Goal: Transaction & Acquisition: Purchase product/service

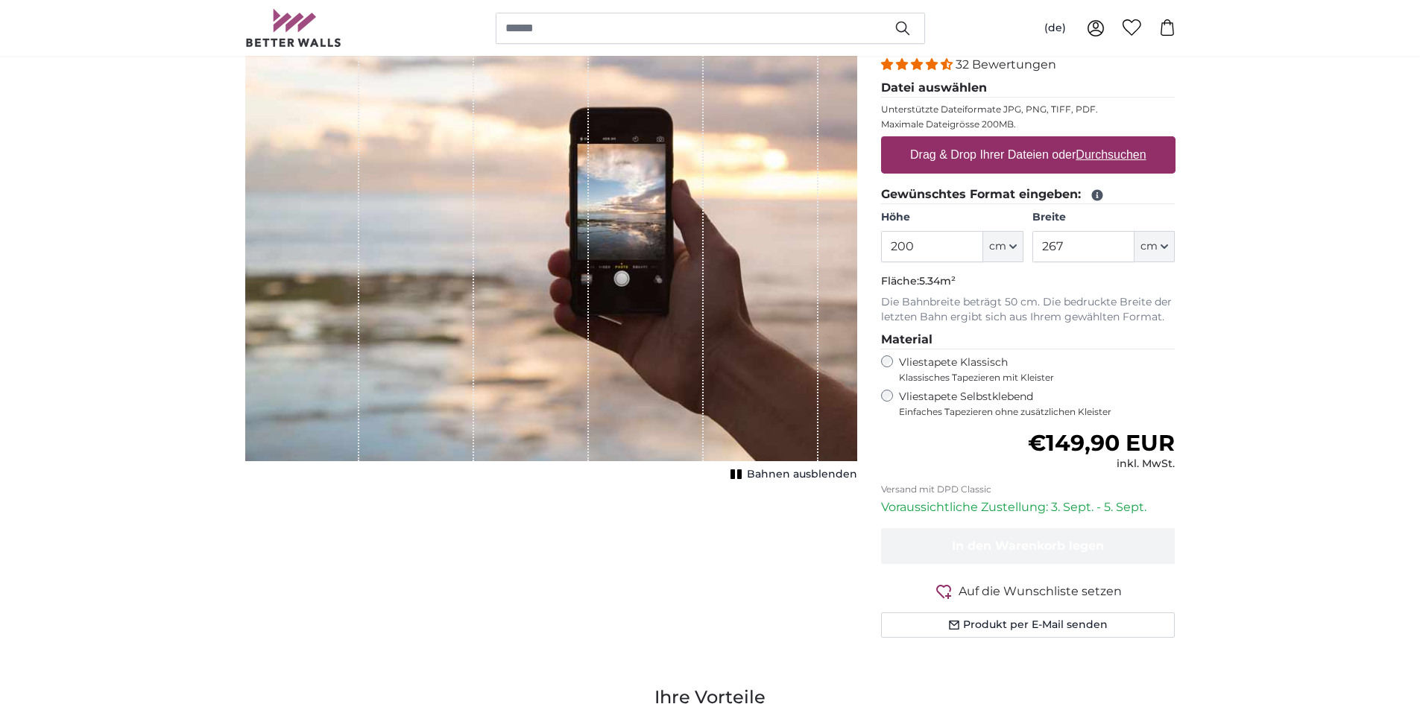
scroll to position [224, 0]
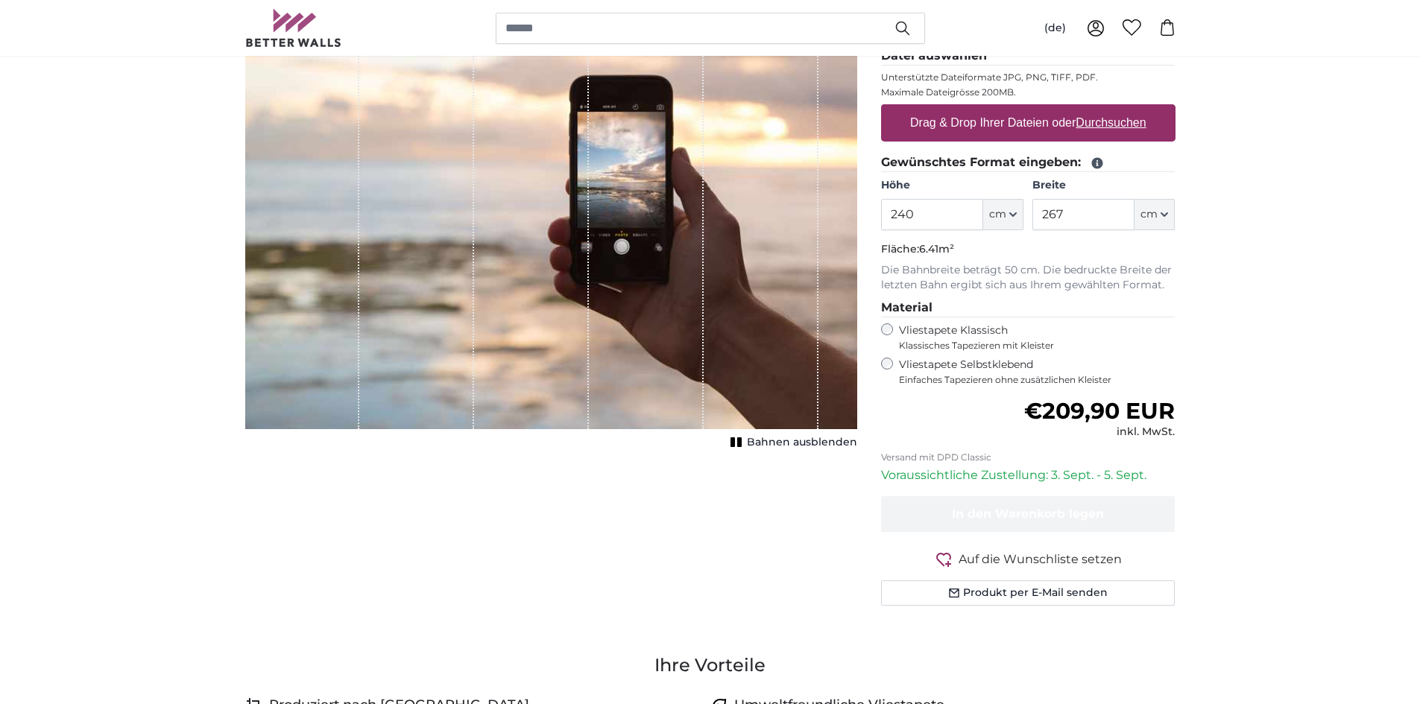
type input "240"
drag, startPoint x: 1093, startPoint y: 229, endPoint x: 1098, endPoint y: 208, distance: 21.5
click at [1093, 226] on input "267" at bounding box center [1083, 214] width 102 height 31
type input "2"
type input "480"
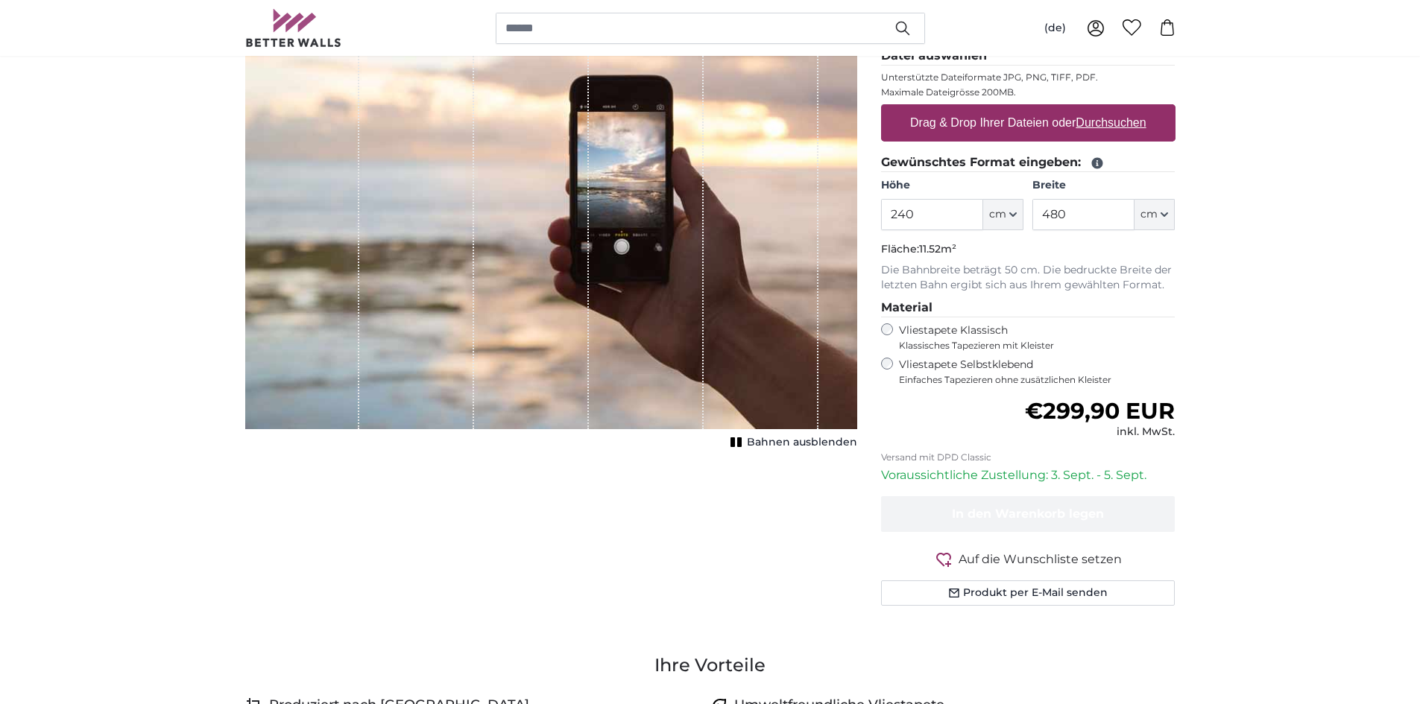
click at [915, 119] on label "Drag & Drop Ihrer Dateien oder Durchsuchen" at bounding box center [1028, 123] width 248 height 30
click at [915, 109] on input "Drag & Drop Ihrer Dateien oder Durchsuchen" at bounding box center [1028, 106] width 294 height 4
type input "**********"
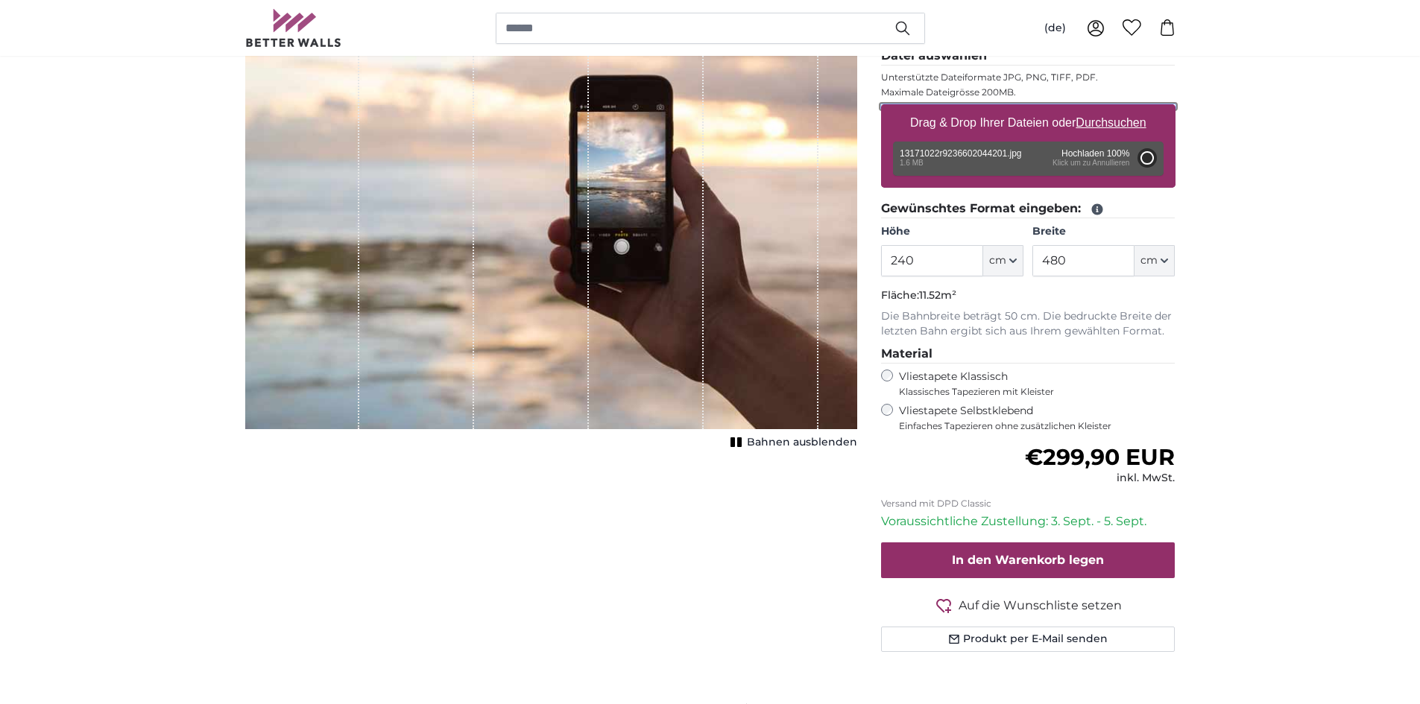
type input "138"
type input "183.5"
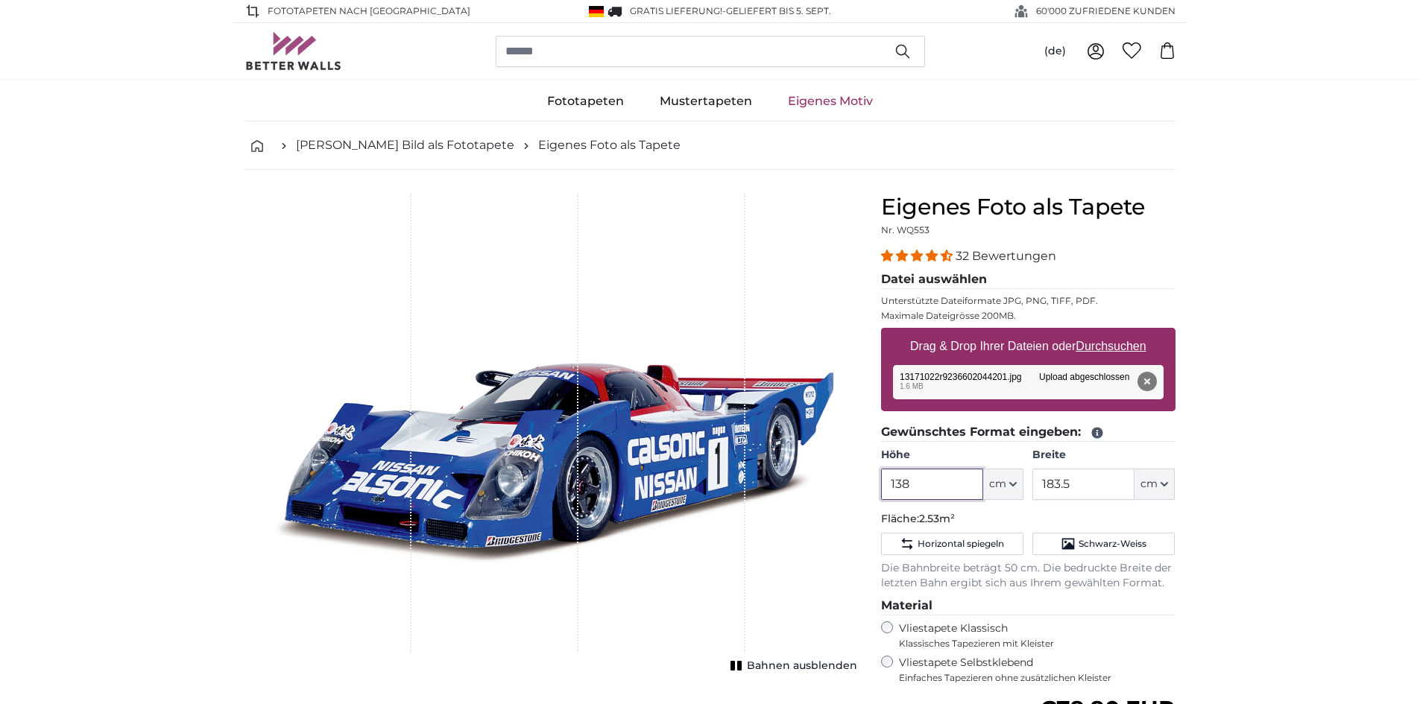
click at [922, 476] on input "138" at bounding box center [932, 484] width 102 height 31
type input "1"
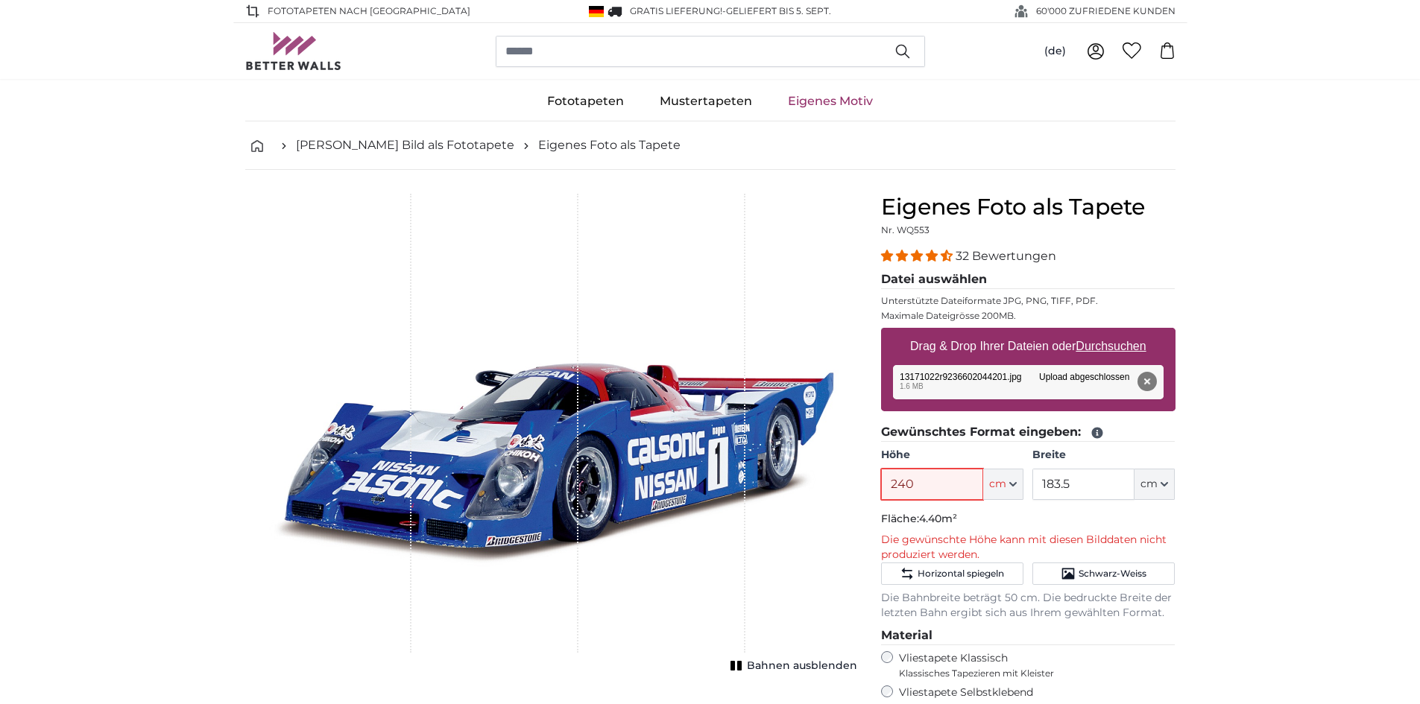
type input "240"
click at [1119, 480] on input "183.5" at bounding box center [1083, 484] width 102 height 31
type input "1"
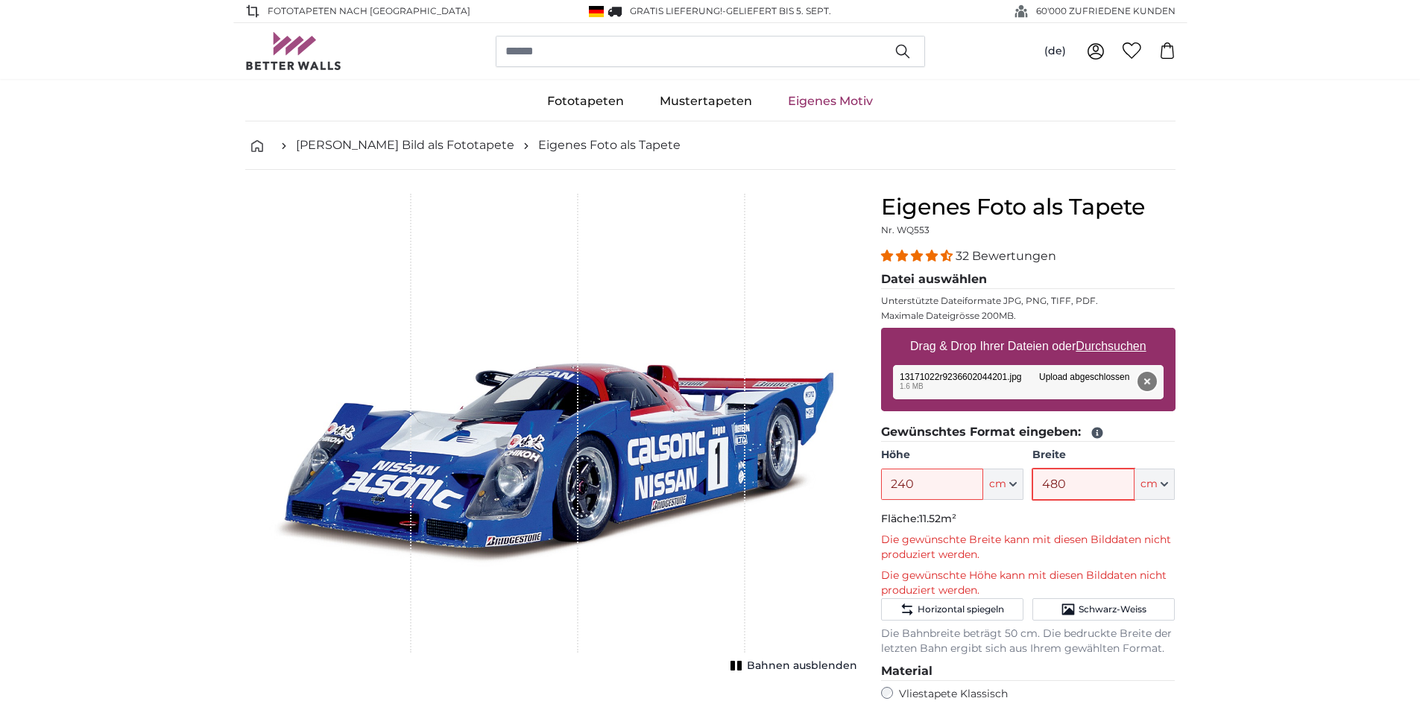
type input "480"
click at [1141, 380] on button "Entfernen" at bounding box center [1146, 381] width 19 height 19
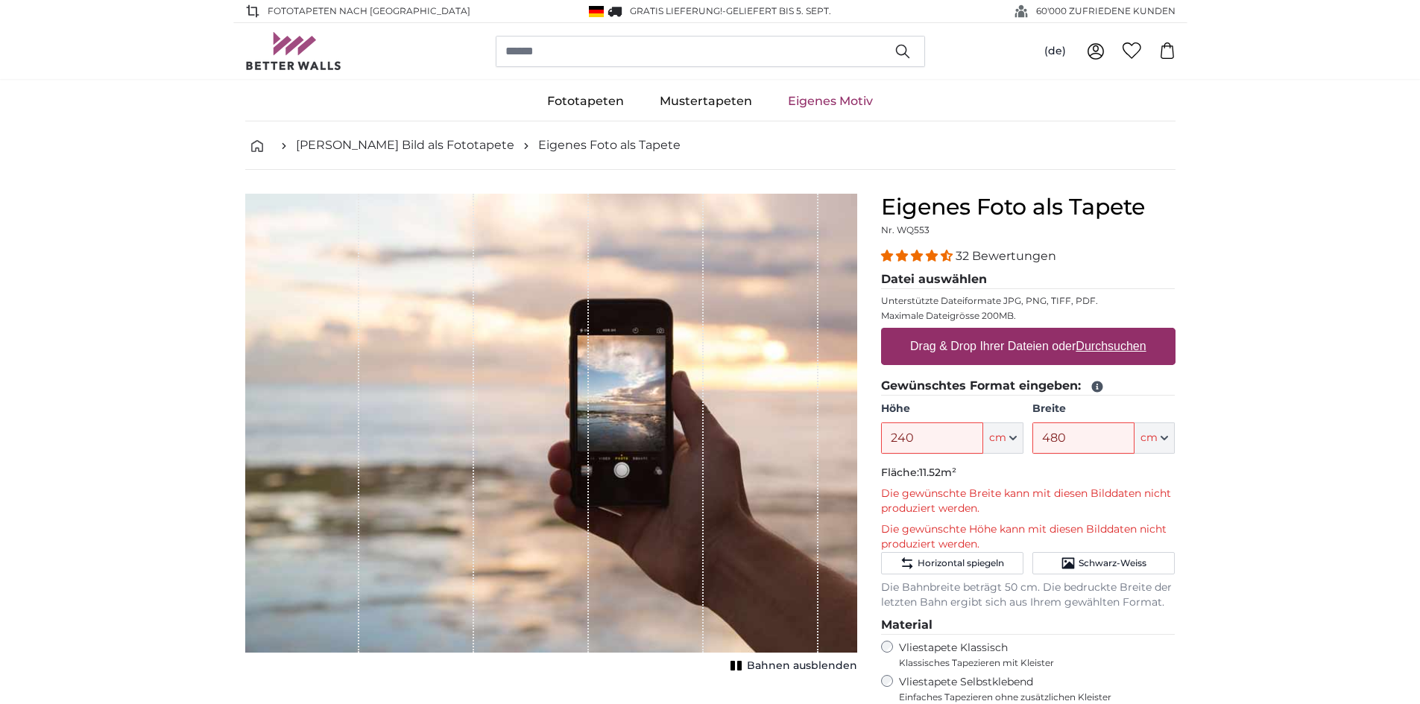
click at [1100, 350] on u "Durchsuchen" at bounding box center [1111, 346] width 70 height 13
click at [1100, 332] on input "Drag & Drop Ihrer Dateien oder Durchsuchen" at bounding box center [1028, 330] width 294 height 4
type input "**********"
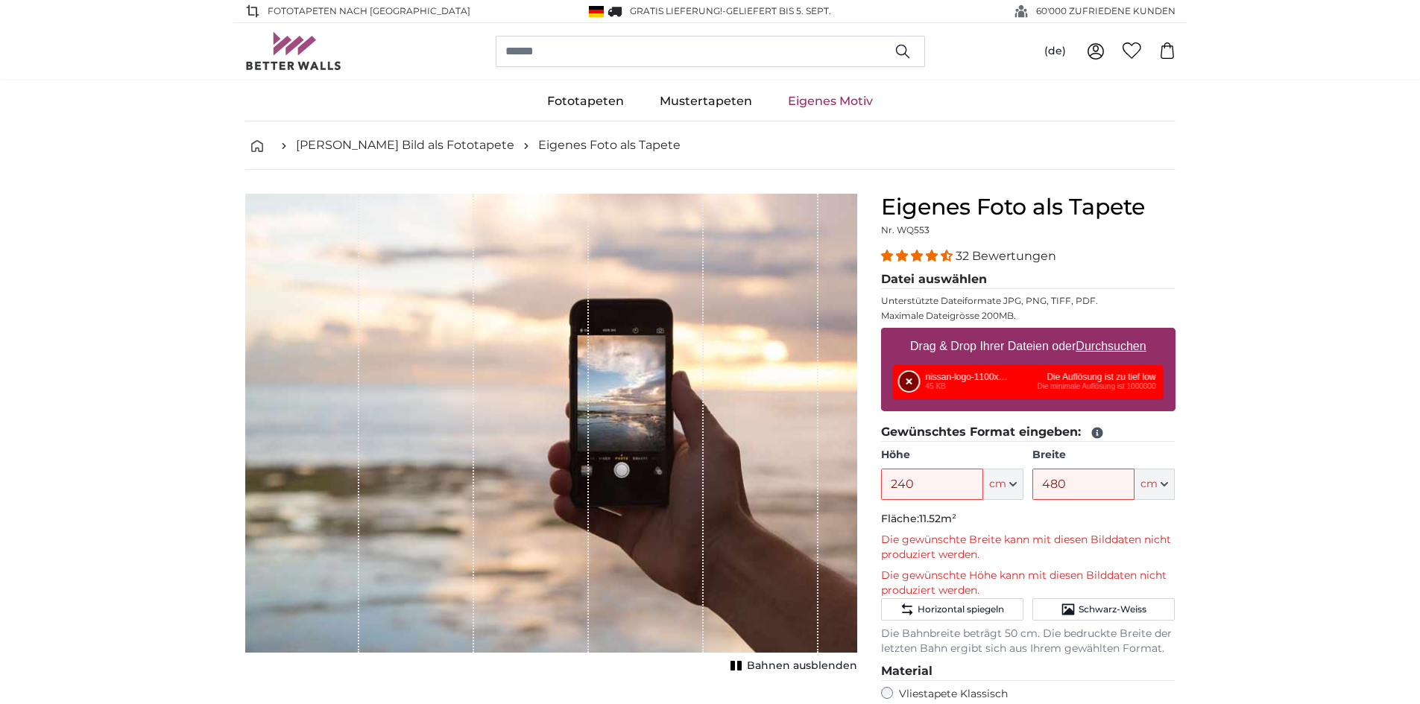
click at [910, 381] on button "Entfernen" at bounding box center [909, 381] width 19 height 19
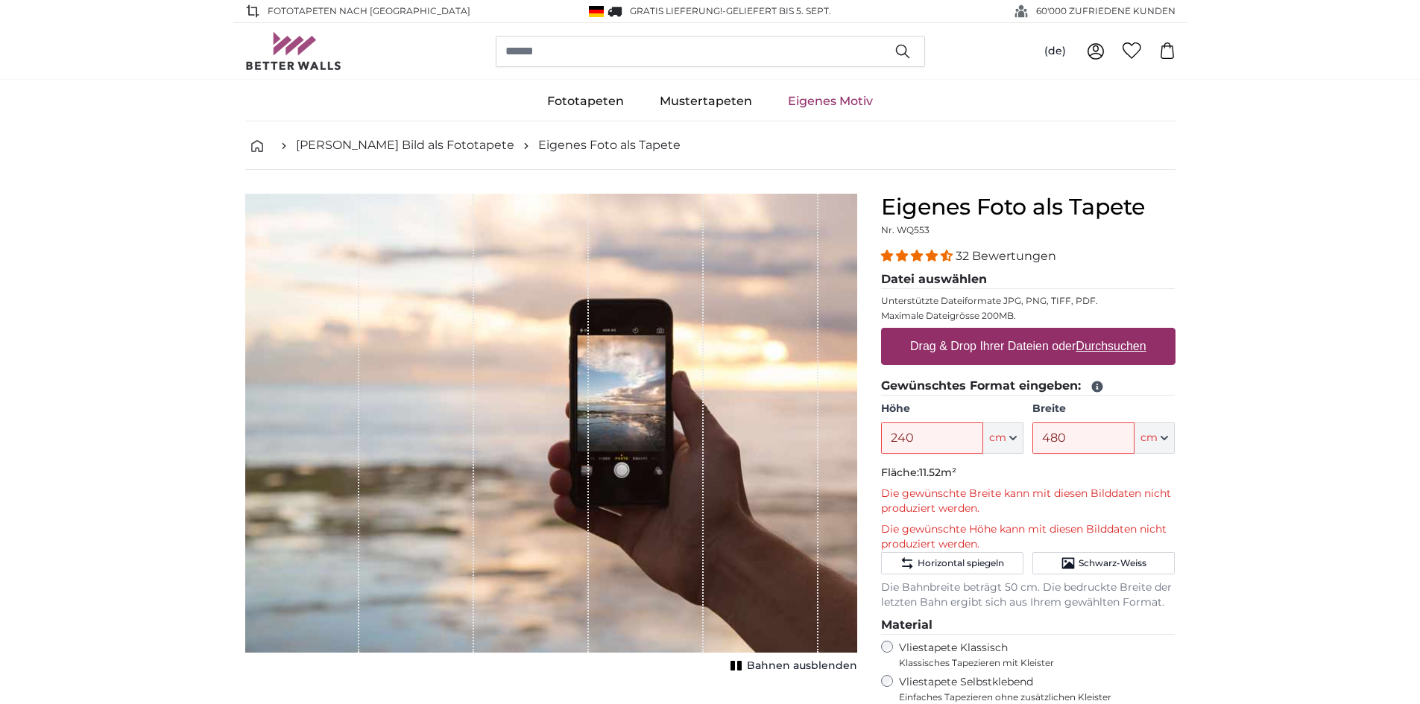
click at [1093, 349] on u "Durchsuchen" at bounding box center [1111, 346] width 70 height 13
click at [1093, 332] on input "Drag & Drop Ihrer Dateien oder Durchsuchen" at bounding box center [1028, 330] width 294 height 4
type input "**********"
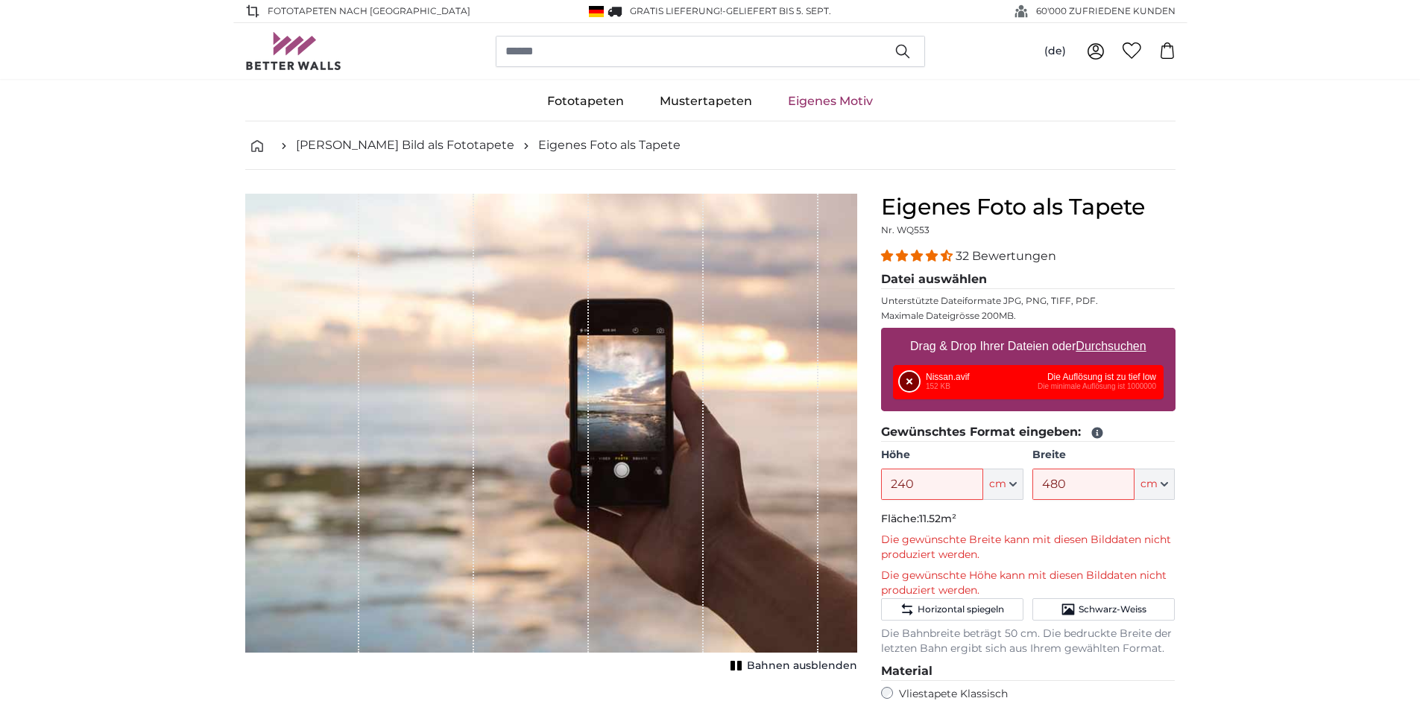
click at [904, 379] on button "Entfernen" at bounding box center [909, 381] width 19 height 19
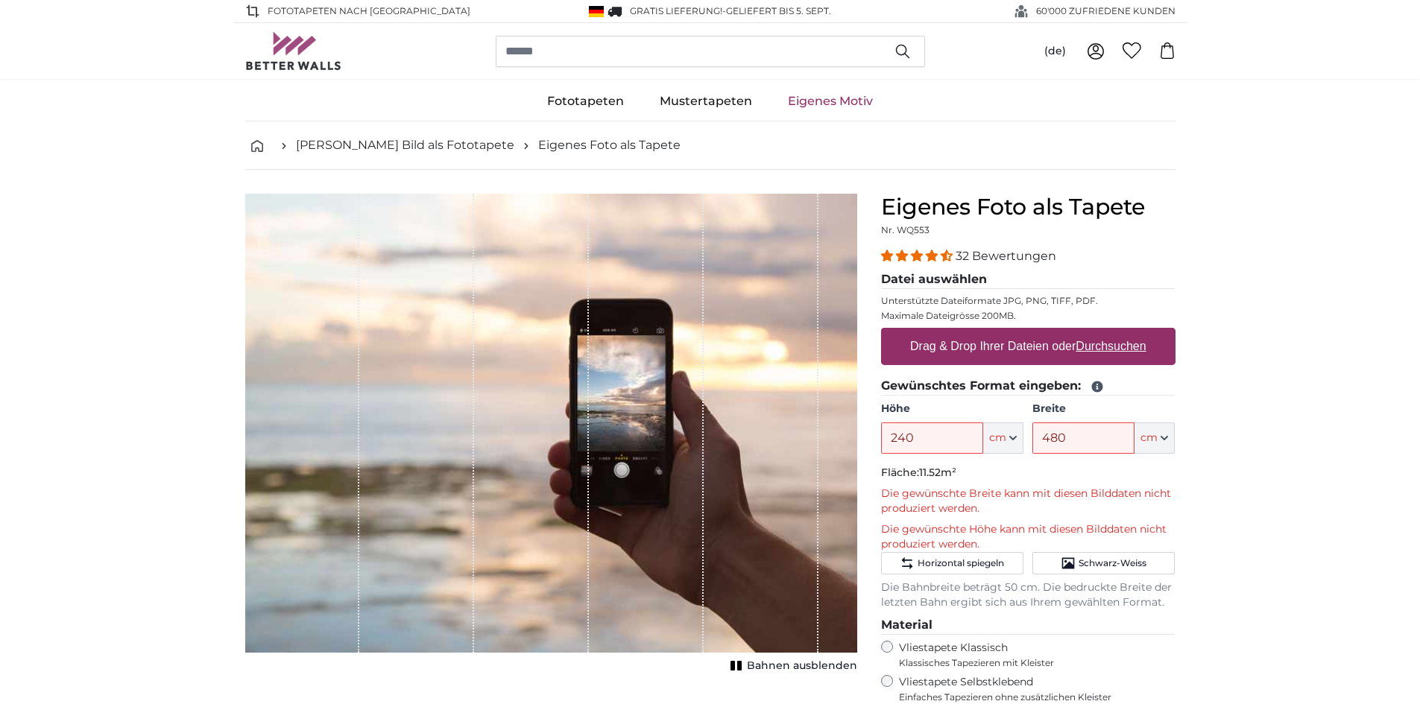
click at [1076, 346] on label "Drag & Drop Ihrer Dateien oder Durchsuchen" at bounding box center [1028, 347] width 248 height 30
click at [1076, 332] on input "Drag & Drop Ihrer Dateien oder Durchsuchen" at bounding box center [1028, 330] width 294 height 4
type input "**********"
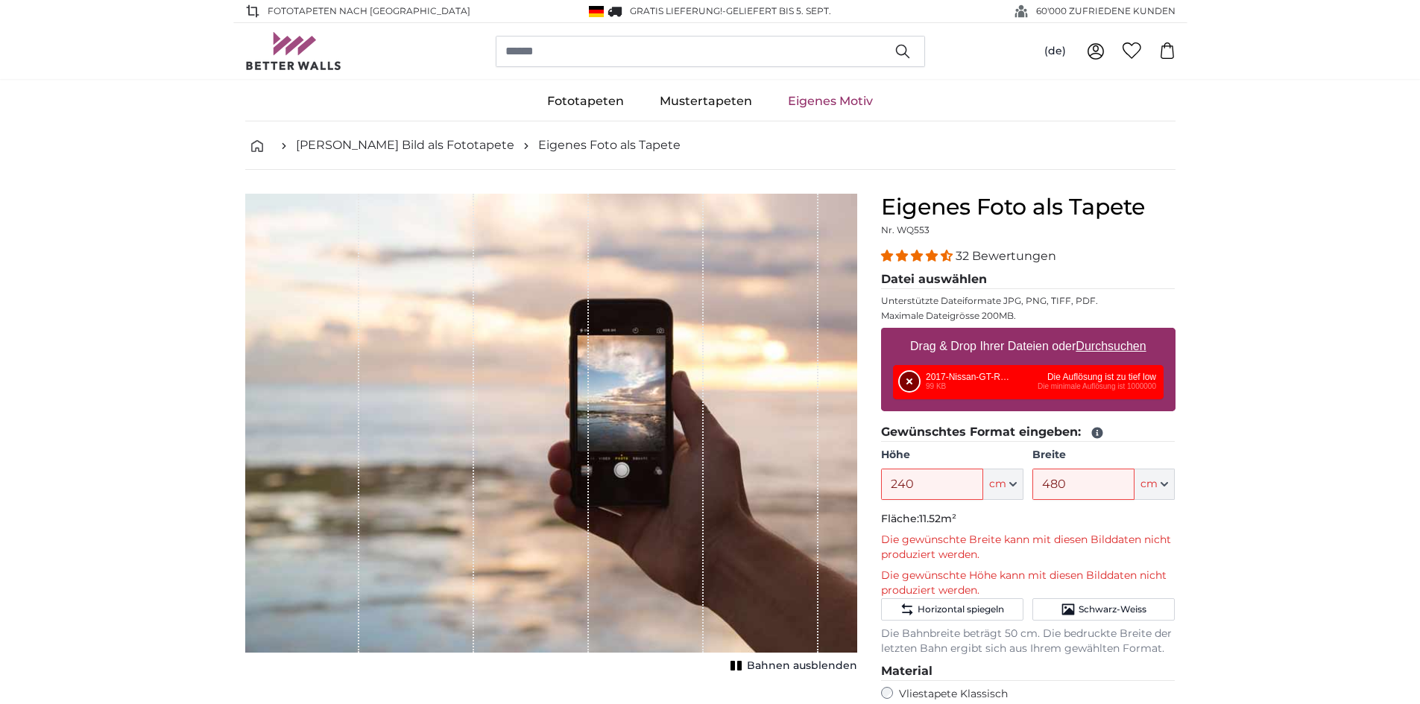
click at [911, 379] on button "Entfernen" at bounding box center [909, 381] width 19 height 19
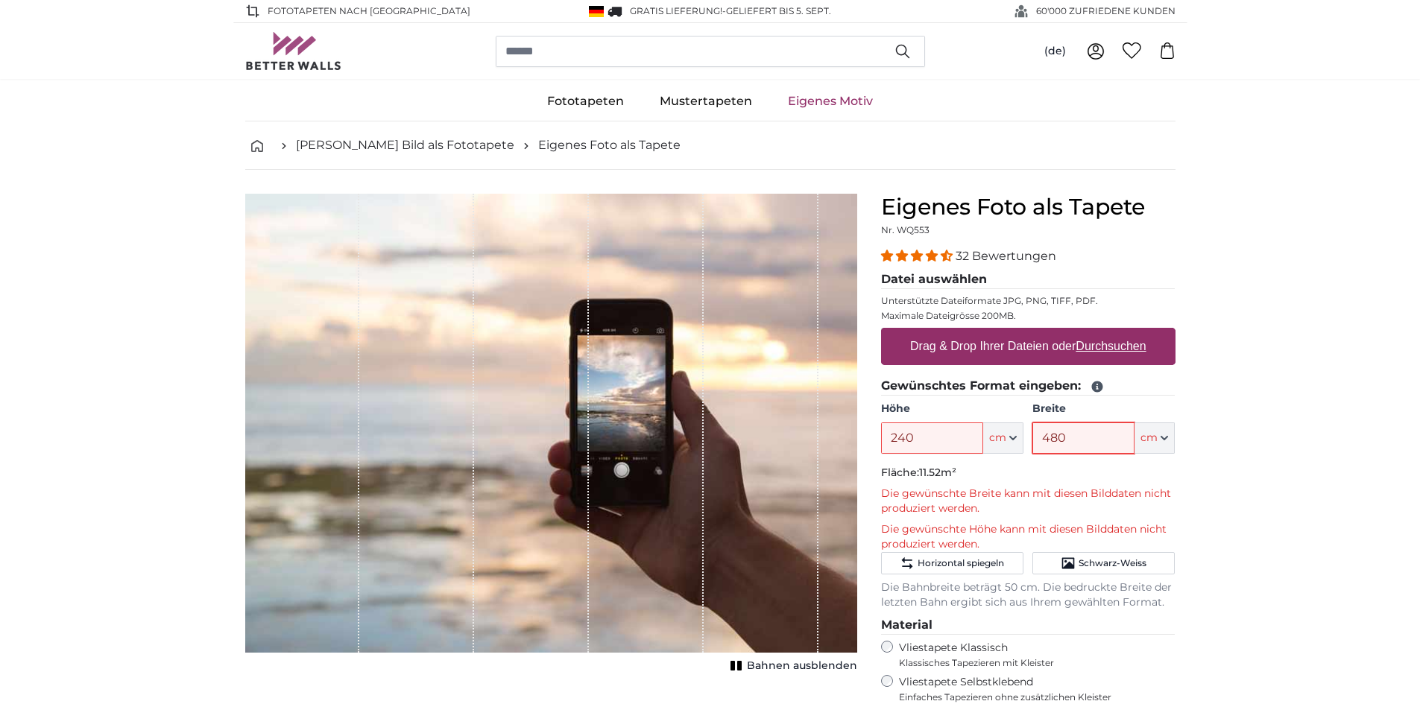
click at [1089, 438] on input "480" at bounding box center [1083, 438] width 102 height 31
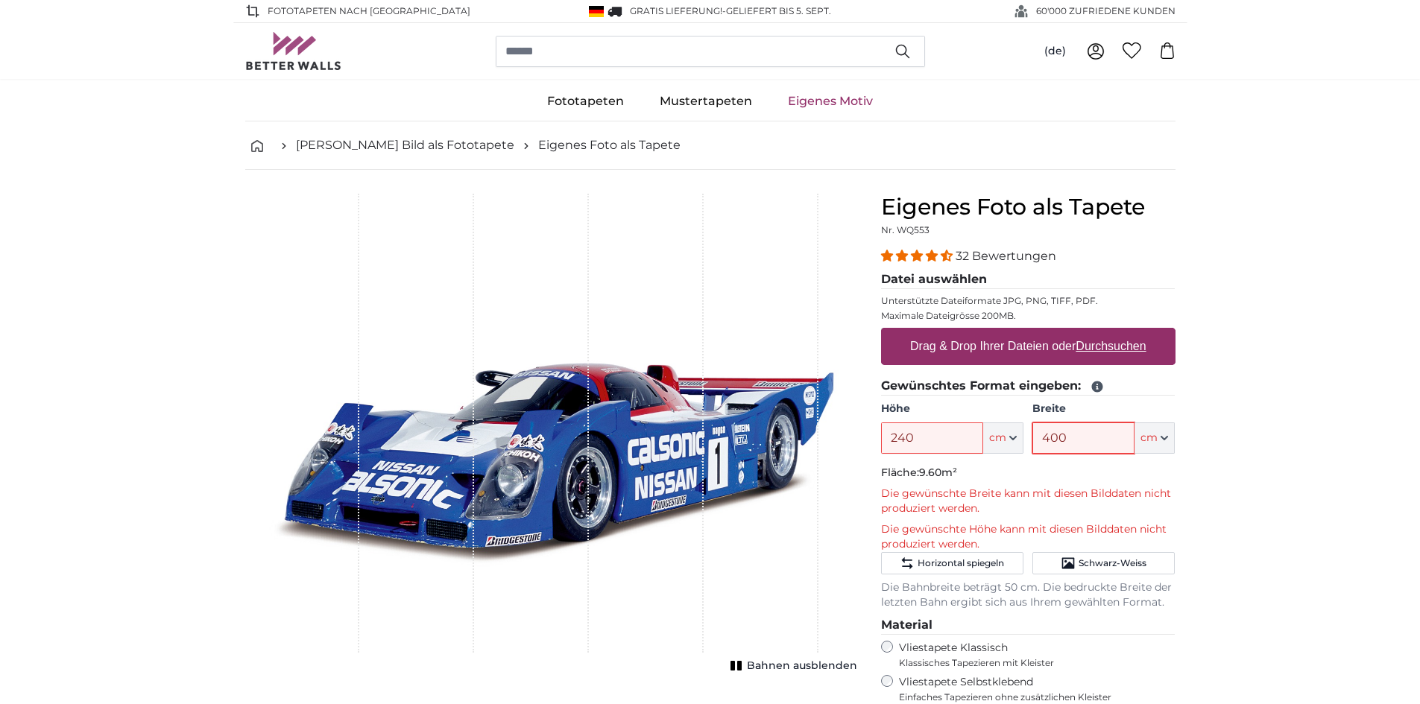
type input "400"
click at [1124, 352] on u "Durchsuchen" at bounding box center [1111, 346] width 70 height 13
click at [1124, 332] on input "Drag & Drop Ihrer Dateien oder Durchsuchen" at bounding box center [1028, 330] width 294 height 4
type input "**********"
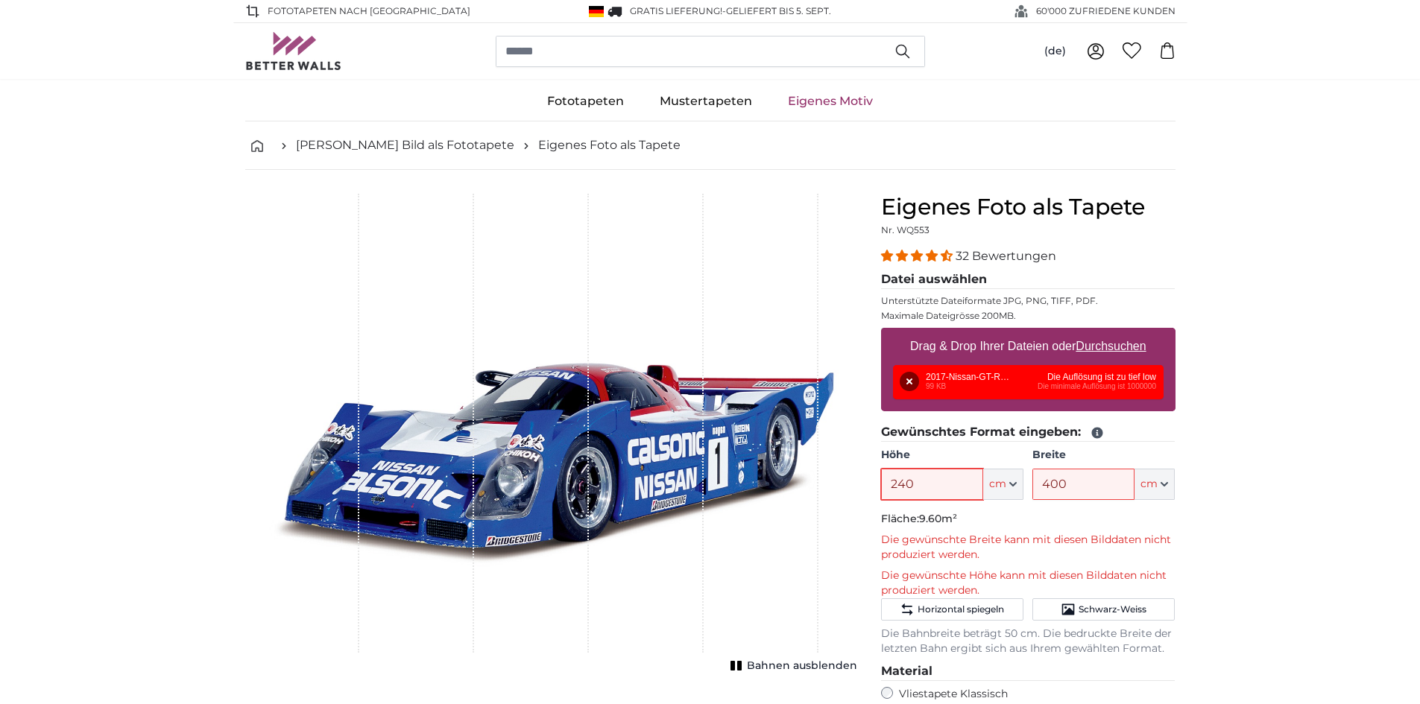
click at [937, 476] on input "240" at bounding box center [932, 484] width 102 height 31
type input "200"
click at [921, 606] on span "Horizontal spiegeln" at bounding box center [961, 610] width 86 height 12
click at [956, 611] on span "Horizontal spiegeln" at bounding box center [961, 610] width 86 height 12
click at [909, 382] on button "Entfernen" at bounding box center [909, 381] width 19 height 19
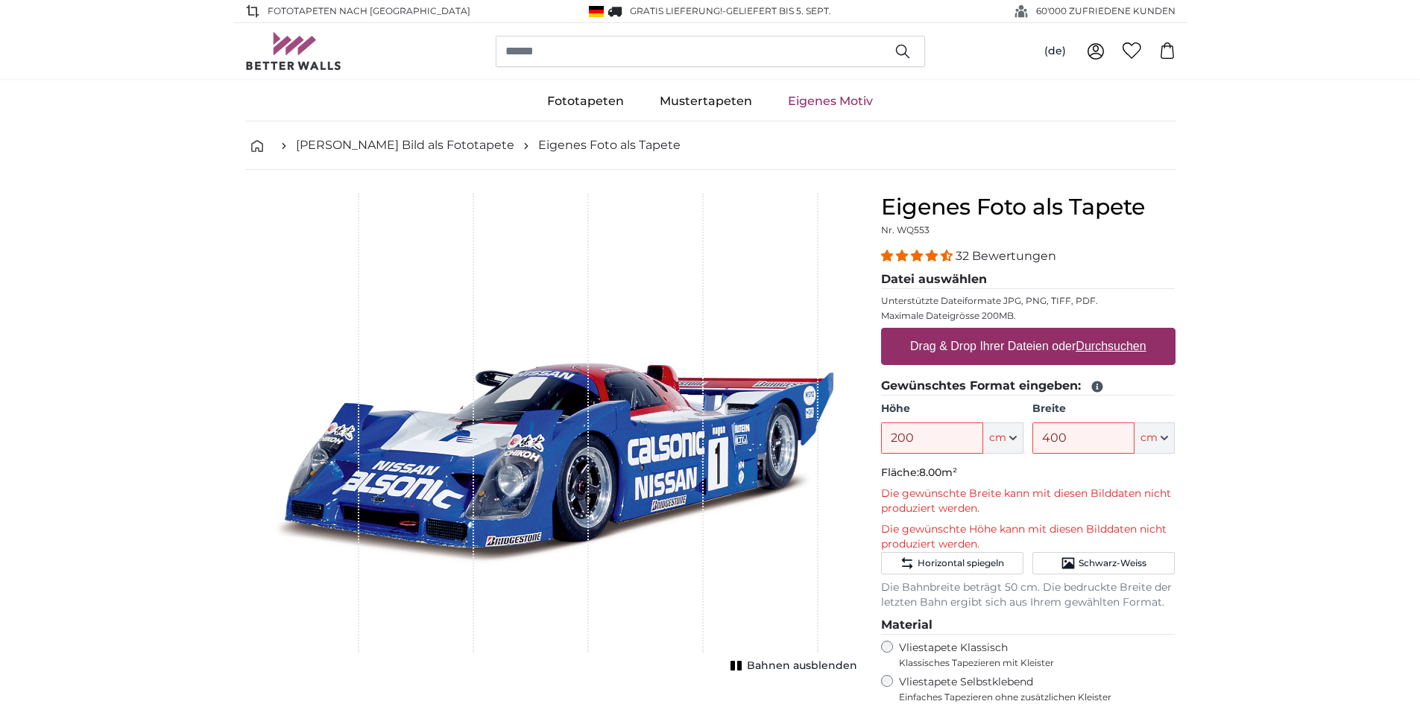
click at [1135, 349] on u "Durchsuchen" at bounding box center [1111, 346] width 70 height 13
click at [1135, 332] on input "Drag & Drop Ihrer Dateien oder Durchsuchen" at bounding box center [1028, 330] width 294 height 4
type input "**********"
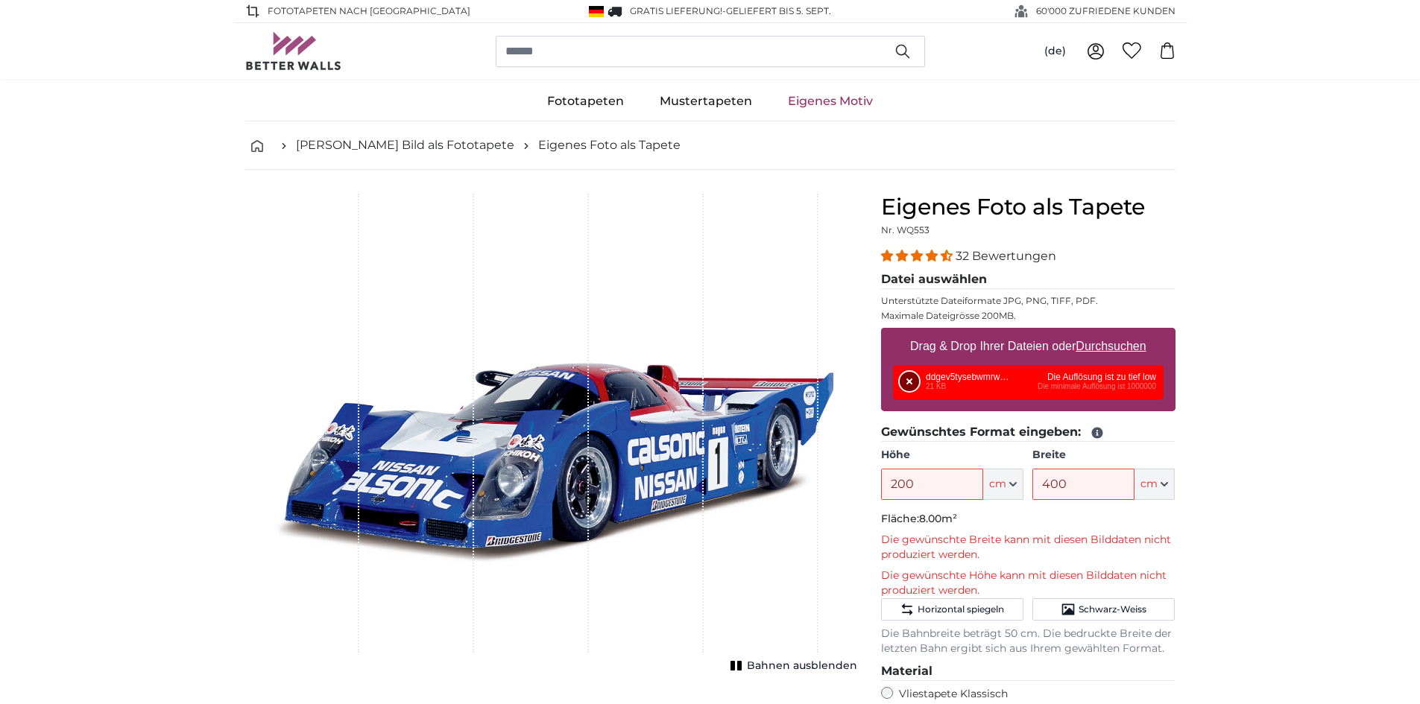
click at [908, 385] on button "Entfernen" at bounding box center [909, 381] width 19 height 19
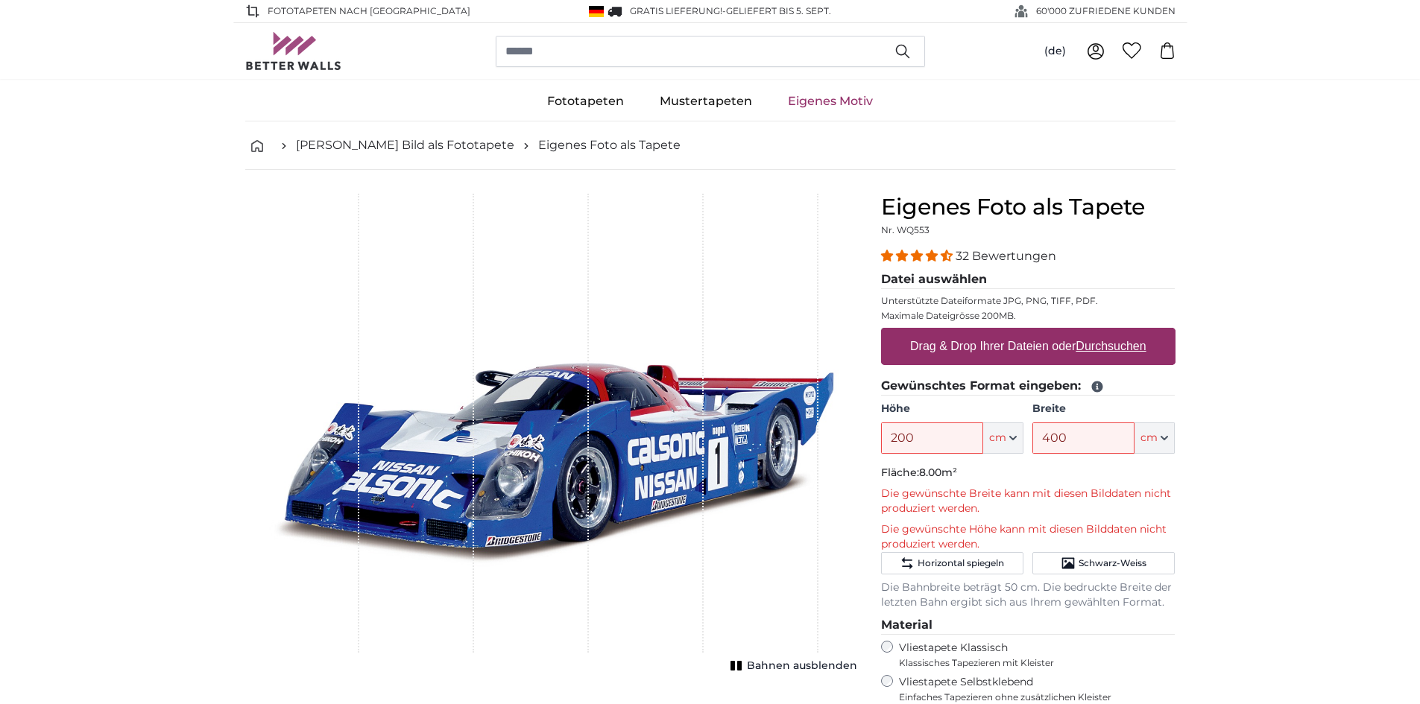
click at [1110, 332] on label "Drag & Drop Ihrer Dateien oder Durchsuchen" at bounding box center [1028, 347] width 248 height 30
click at [1110, 332] on input "Drag & Drop Ihrer Dateien oder Durchsuchen" at bounding box center [1028, 330] width 294 height 4
